Goal: Entertainment & Leisure: Consume media (video, audio)

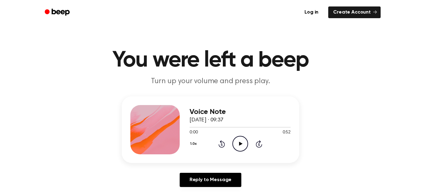
click at [240, 144] on icon at bounding box center [240, 144] width 3 height 4
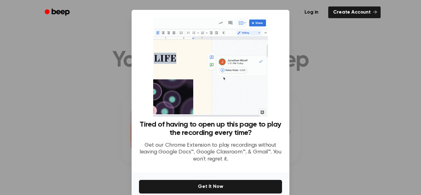
click at [300, 81] on div at bounding box center [210, 97] width 421 height 195
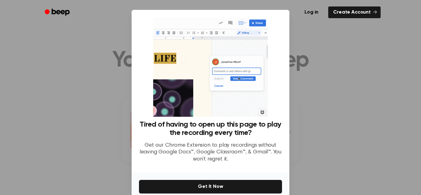
click at [318, 86] on div at bounding box center [210, 97] width 421 height 195
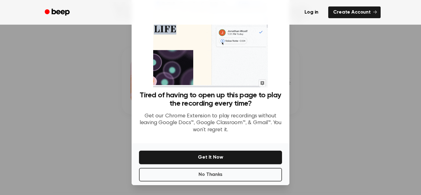
scroll to position [52, 0]
click at [236, 176] on button "No Thanks" at bounding box center [210, 175] width 143 height 14
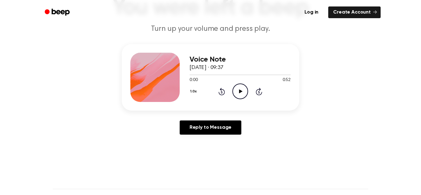
click at [238, 93] on icon "Play Audio" at bounding box center [240, 91] width 16 height 16
click at [225, 88] on div "1.0x Rewind 5 seconds Pause Audio Skip 5 seconds" at bounding box center [239, 91] width 101 height 16
click at [222, 91] on icon "Rewind 5 seconds" at bounding box center [221, 91] width 7 height 8
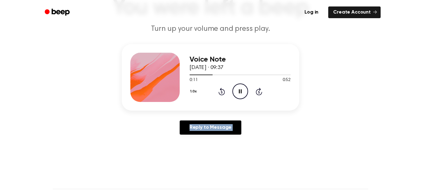
click at [222, 91] on icon "Rewind 5 seconds" at bounding box center [221, 91] width 7 height 8
click at [223, 91] on icon "Rewind 5 seconds" at bounding box center [221, 91] width 7 height 8
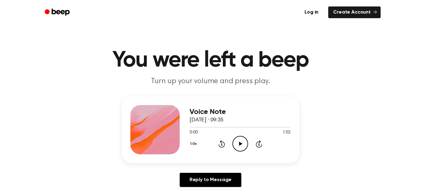
click at [243, 144] on icon "Play Audio" at bounding box center [240, 144] width 16 height 16
click at [243, 144] on icon "Pause Audio" at bounding box center [240, 144] width 16 height 16
click at [221, 140] on icon "Rewind 5 seconds" at bounding box center [221, 144] width 7 height 8
click at [234, 147] on icon "Play Audio" at bounding box center [240, 144] width 16 height 16
click at [237, 144] on icon "Play Audio" at bounding box center [240, 144] width 16 height 16
